Goal: Information Seeking & Learning: Find specific fact

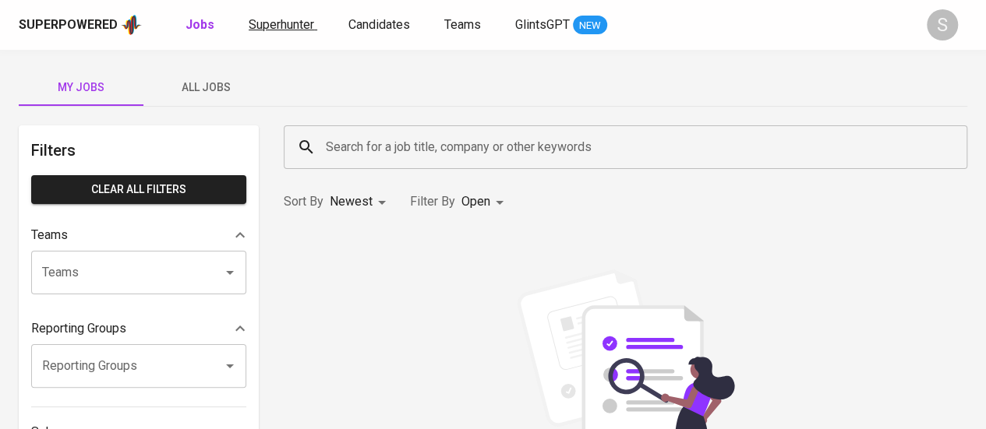
click at [302, 30] on span "Superhunter" at bounding box center [281, 24] width 65 height 15
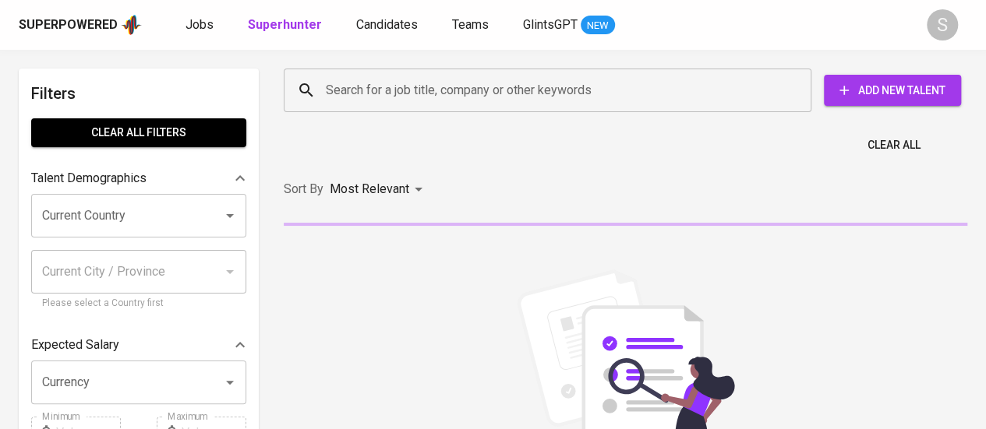
click at [344, 85] on input "Search for a job title, company or other keywords" at bounding box center [551, 91] width 459 height 30
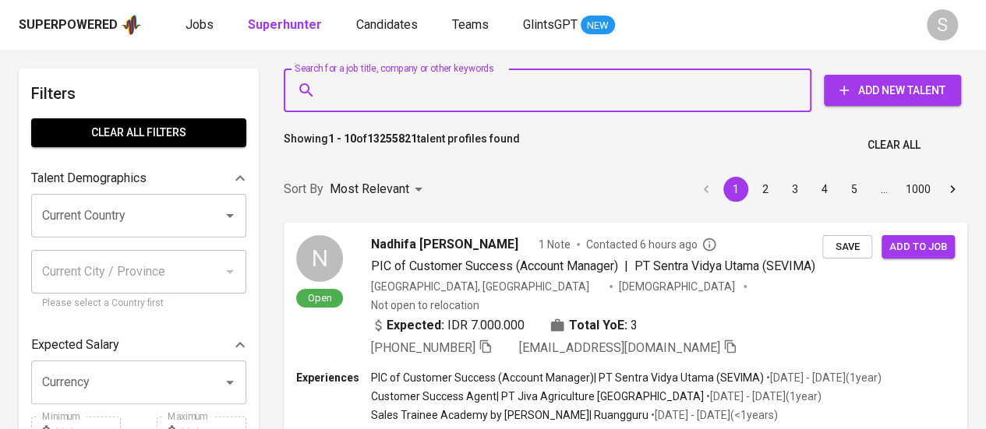
paste input "[EMAIL_ADDRESS][PERSON_NAME][DOMAIN_NAME]"
type input "[EMAIL_ADDRESS][PERSON_NAME][DOMAIN_NAME]"
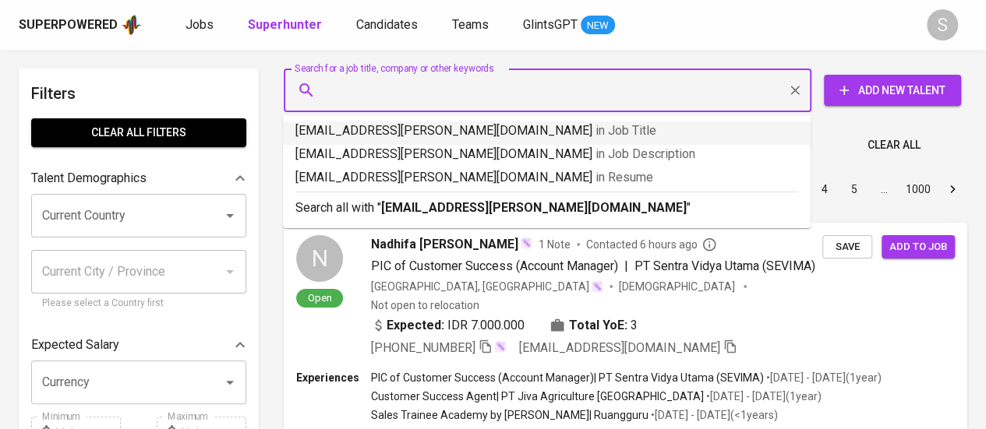
click at [468, 211] on div "Sort By Most Relevant MOST_RELEVANT 1 2 3 4 5 … 1000" at bounding box center [625, 190] width 702 height 48
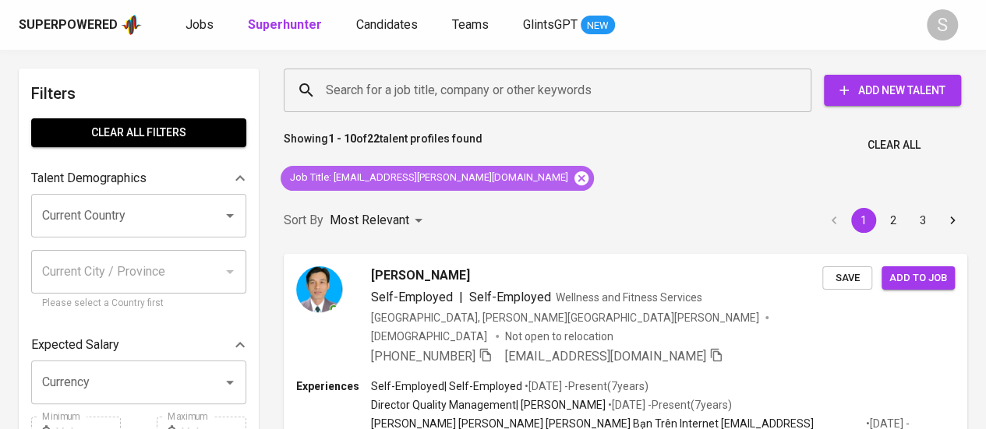
click at [574, 175] on icon at bounding box center [581, 178] width 14 height 14
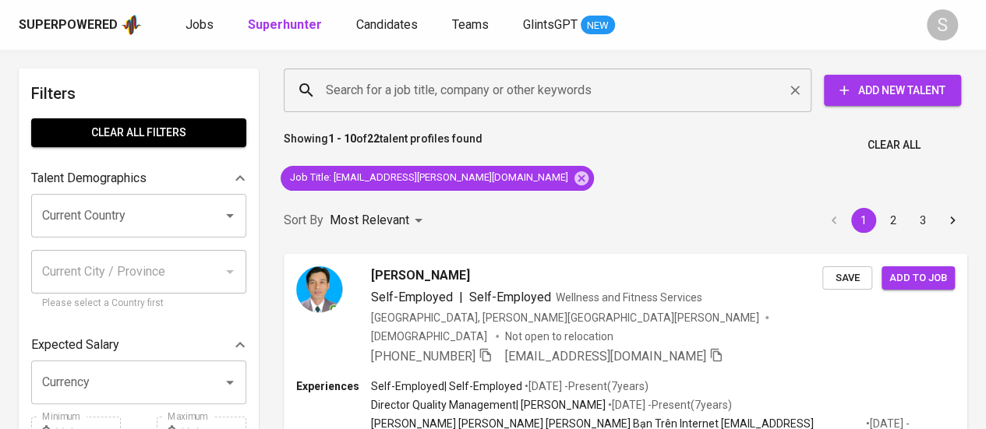
click at [413, 89] on input "Search for a job title, company or other keywords" at bounding box center [551, 91] width 459 height 30
click at [376, 83] on input "Search for a job title, company or other keywords" at bounding box center [551, 91] width 459 height 30
paste input "[EMAIL_ADDRESS][PERSON_NAME][DOMAIN_NAME]"
type input "[EMAIL_ADDRESS][PERSON_NAME][DOMAIN_NAME]"
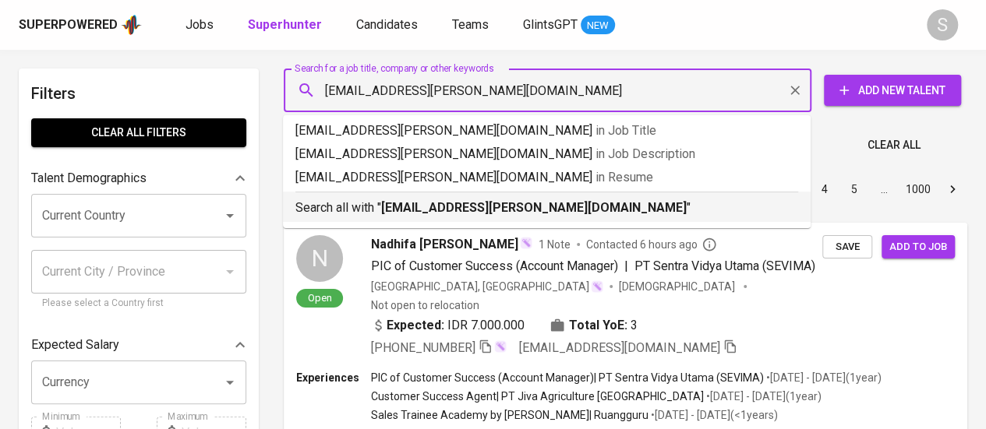
click at [499, 206] on b "[EMAIL_ADDRESS][PERSON_NAME][DOMAIN_NAME]" at bounding box center [533, 207] width 305 height 15
click at [404, 204] on div "Most Relevant" at bounding box center [379, 189] width 98 height 29
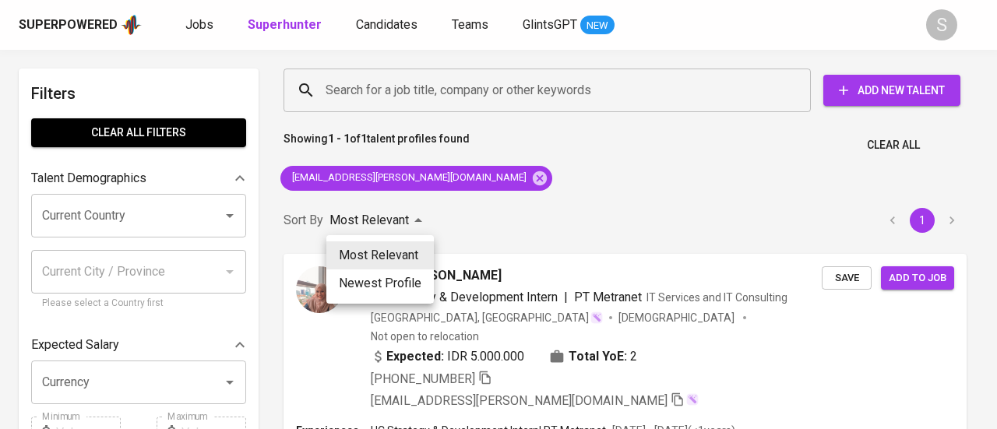
click at [416, 221] on div at bounding box center [498, 214] width 997 height 429
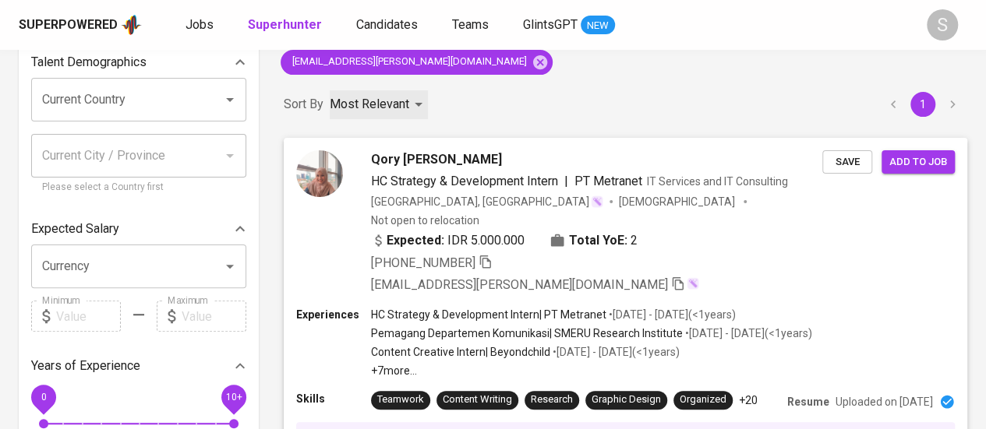
scroll to position [140, 0]
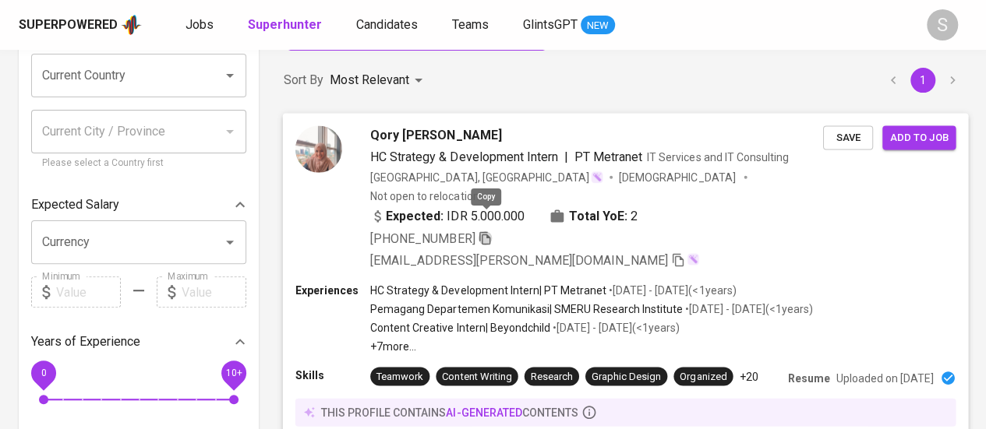
click at [488, 231] on icon "button" at bounding box center [484, 237] width 11 height 13
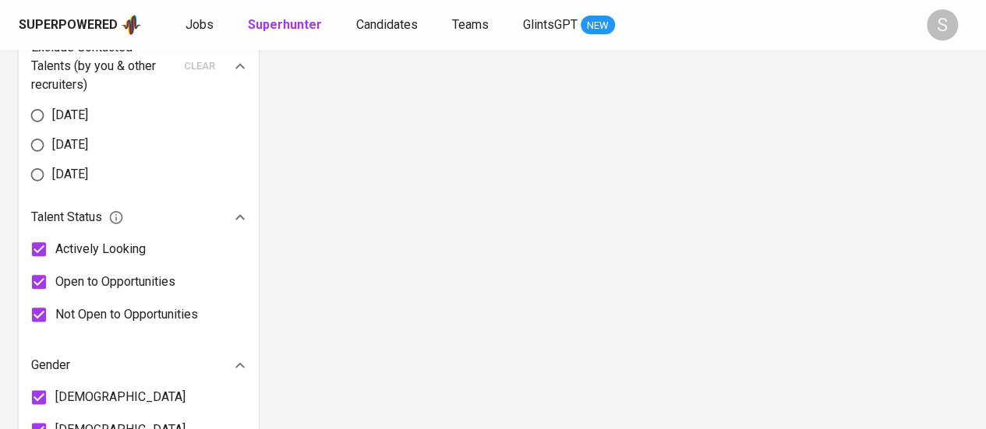
scroll to position [859, 0]
